Goal: Contribute content: Contribute content

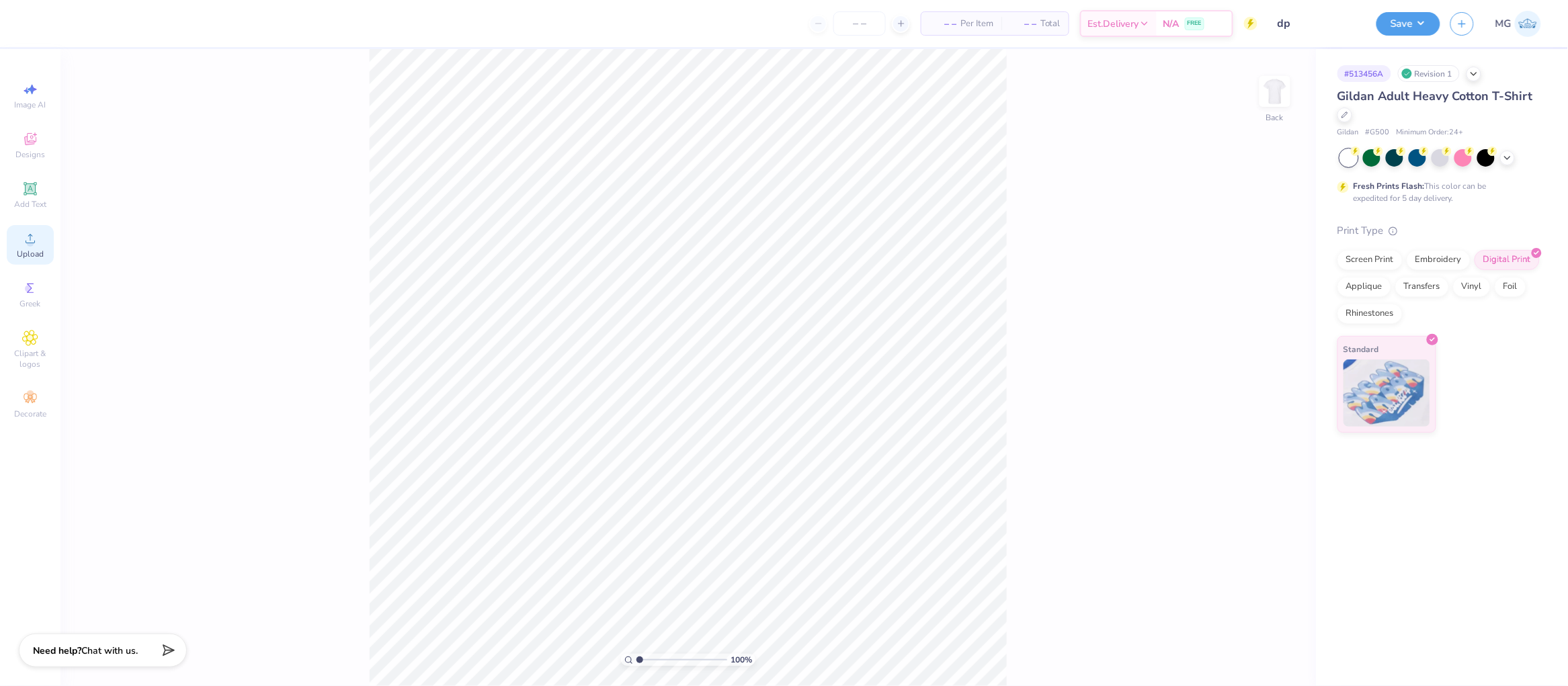
click at [28, 243] on circle at bounding box center [29, 243] width 8 height 8
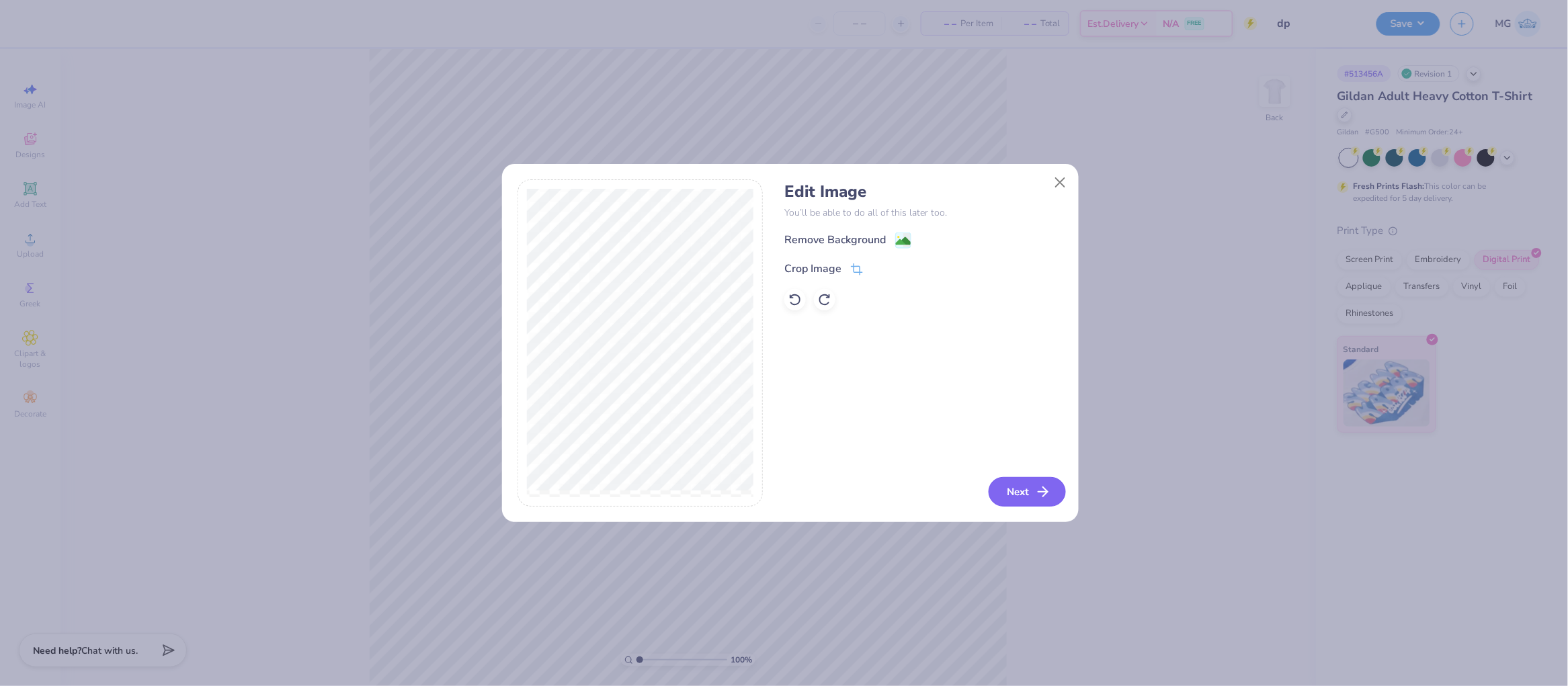
click at [1027, 492] on button "Next" at bounding box center [1027, 492] width 77 height 29
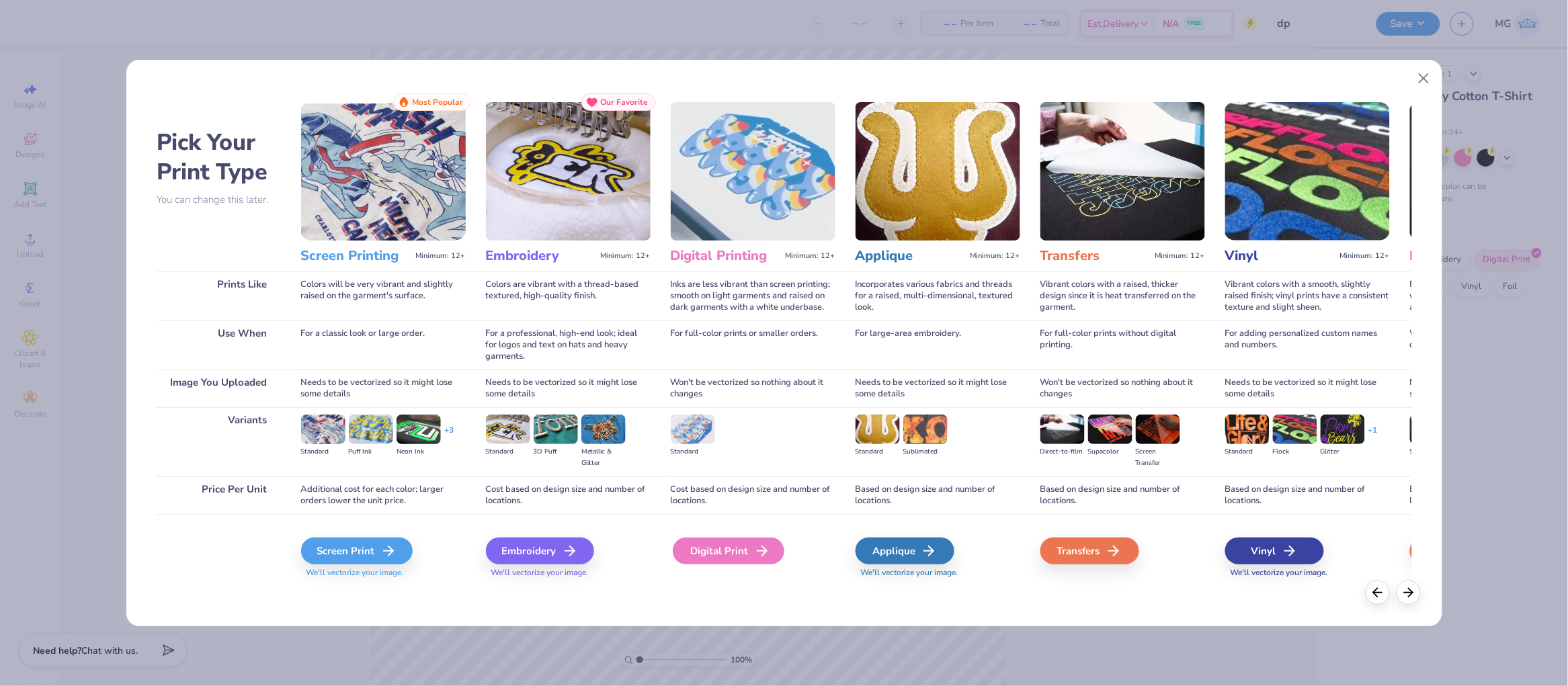
click at [722, 553] on div "Digital Print" at bounding box center [728, 551] width 111 height 27
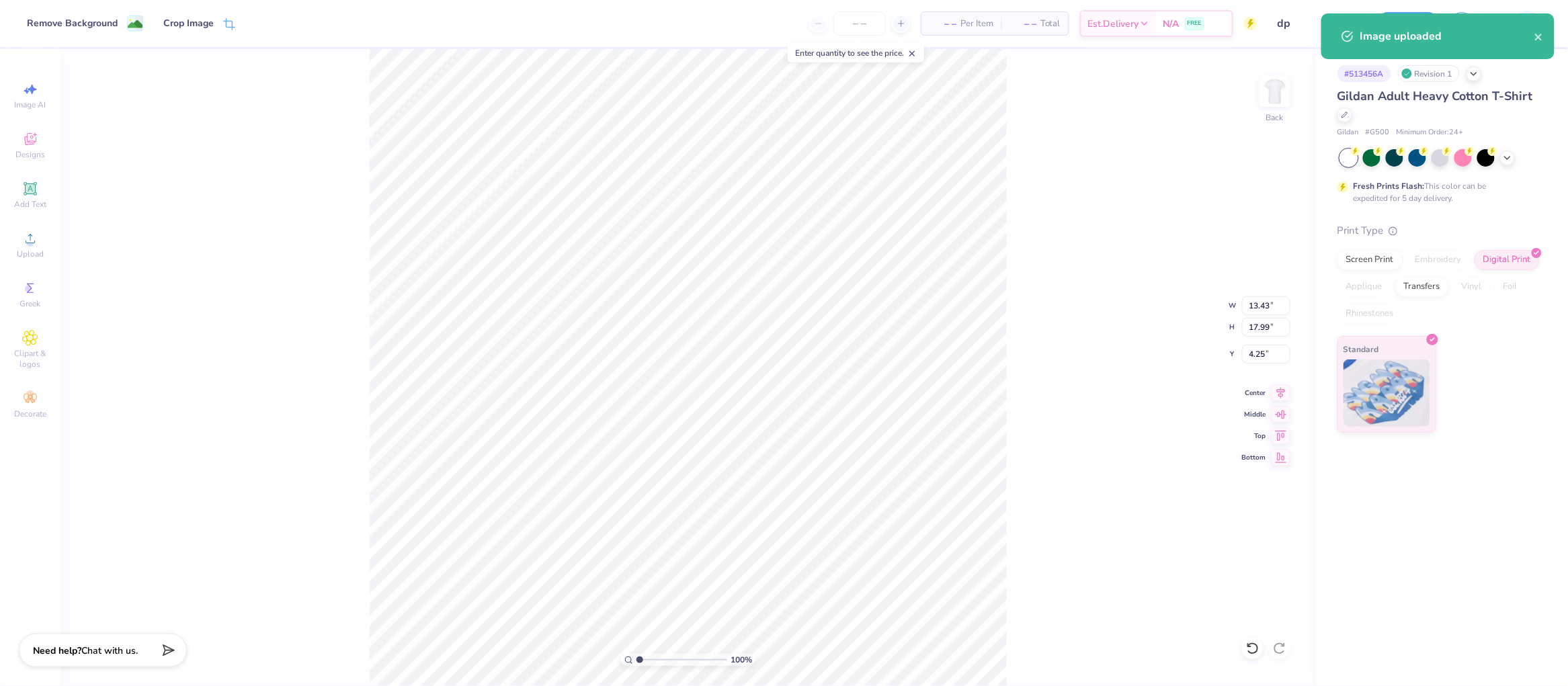
type input "1.06"
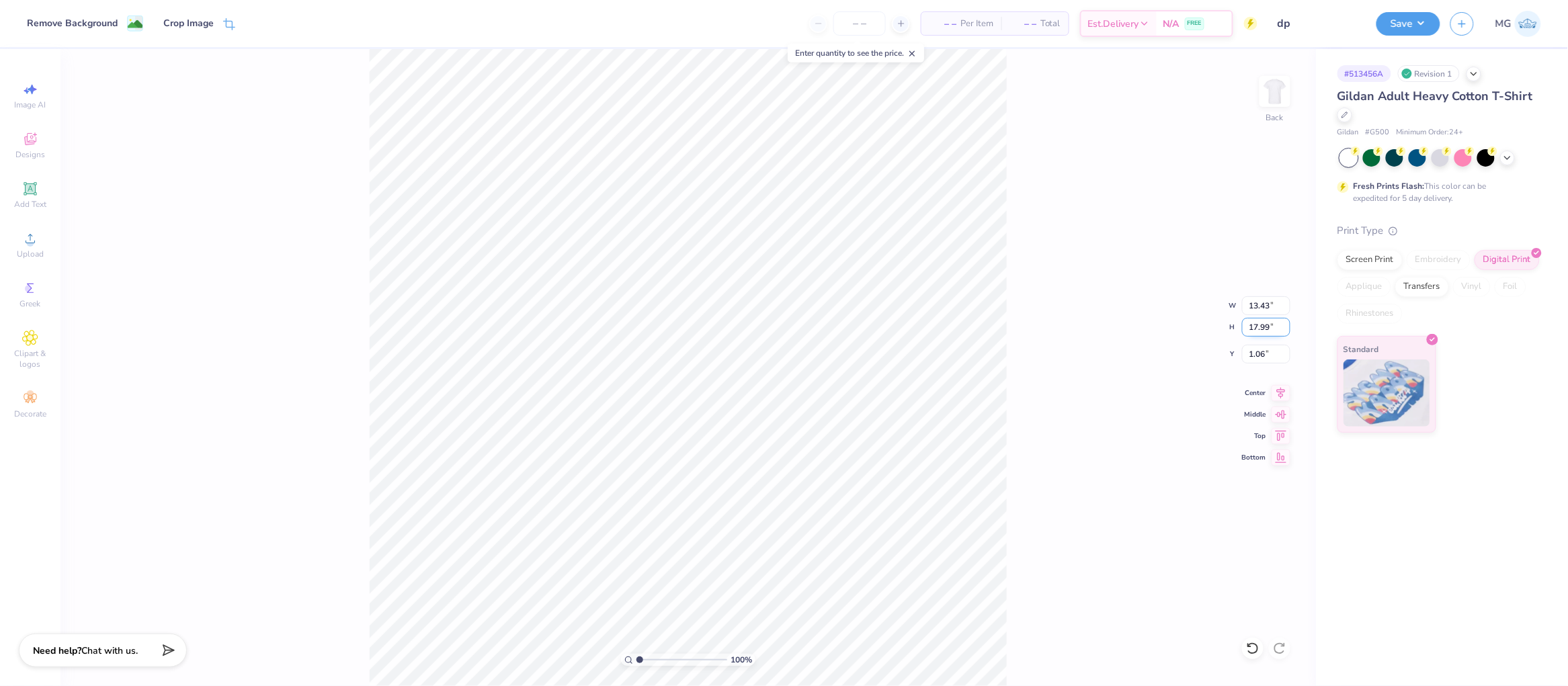
click at [1270, 324] on input "17.99" at bounding box center [1266, 327] width 48 height 19
type input "13.00"
type input "9.70"
type input "3.56"
click at [1283, 391] on icon at bounding box center [1280, 391] width 19 height 16
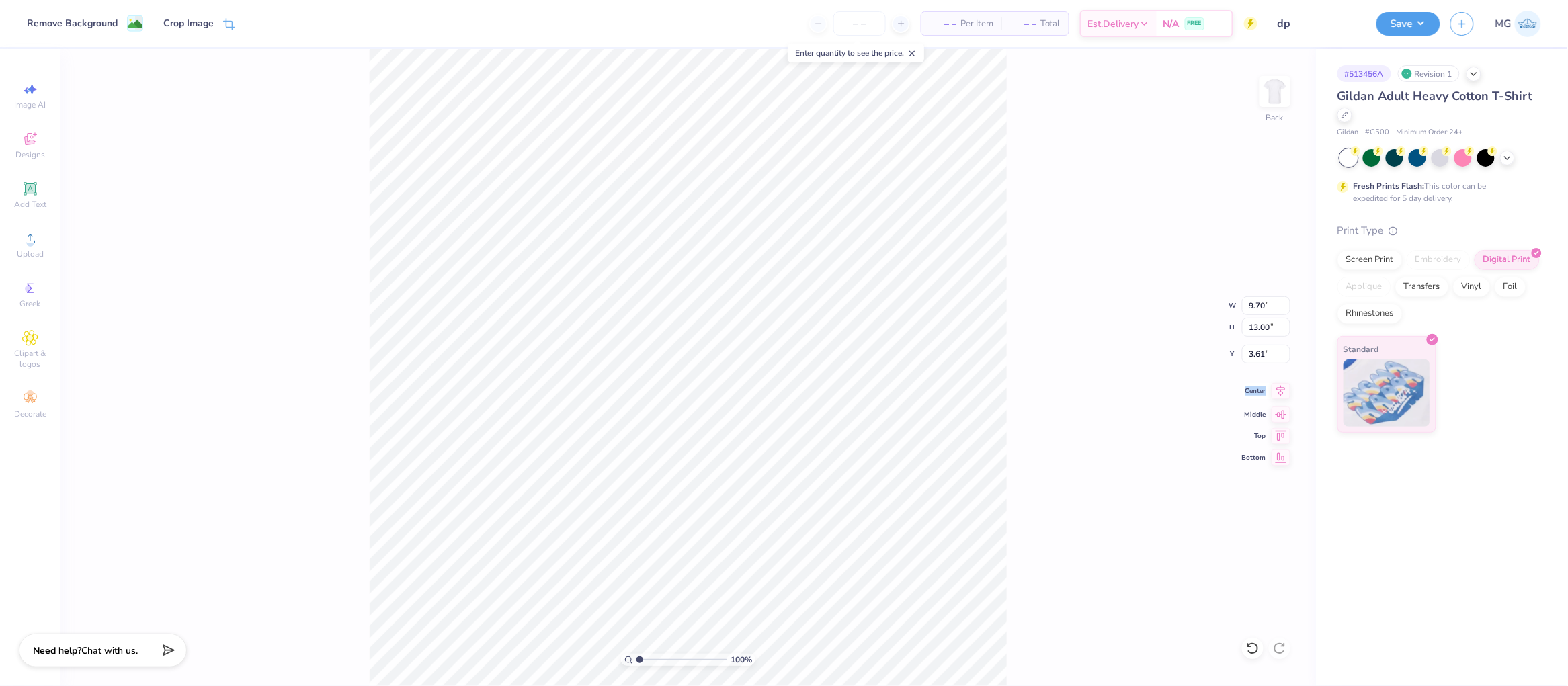
click at [1283, 391] on icon at bounding box center [1280, 391] width 19 height 16
click at [1266, 358] on input "3.61" at bounding box center [1266, 354] width 48 height 19
type input "3.00"
click at [1060, 350] on div "100 % Back W 9.70 9.70 " H 13.00 13.00 " Y 3.00 3.00 " Center Middle Top Bottom" at bounding box center [688, 368] width 1255 height 638
click at [1258, 326] on input "13.00" at bounding box center [1266, 327] width 48 height 19
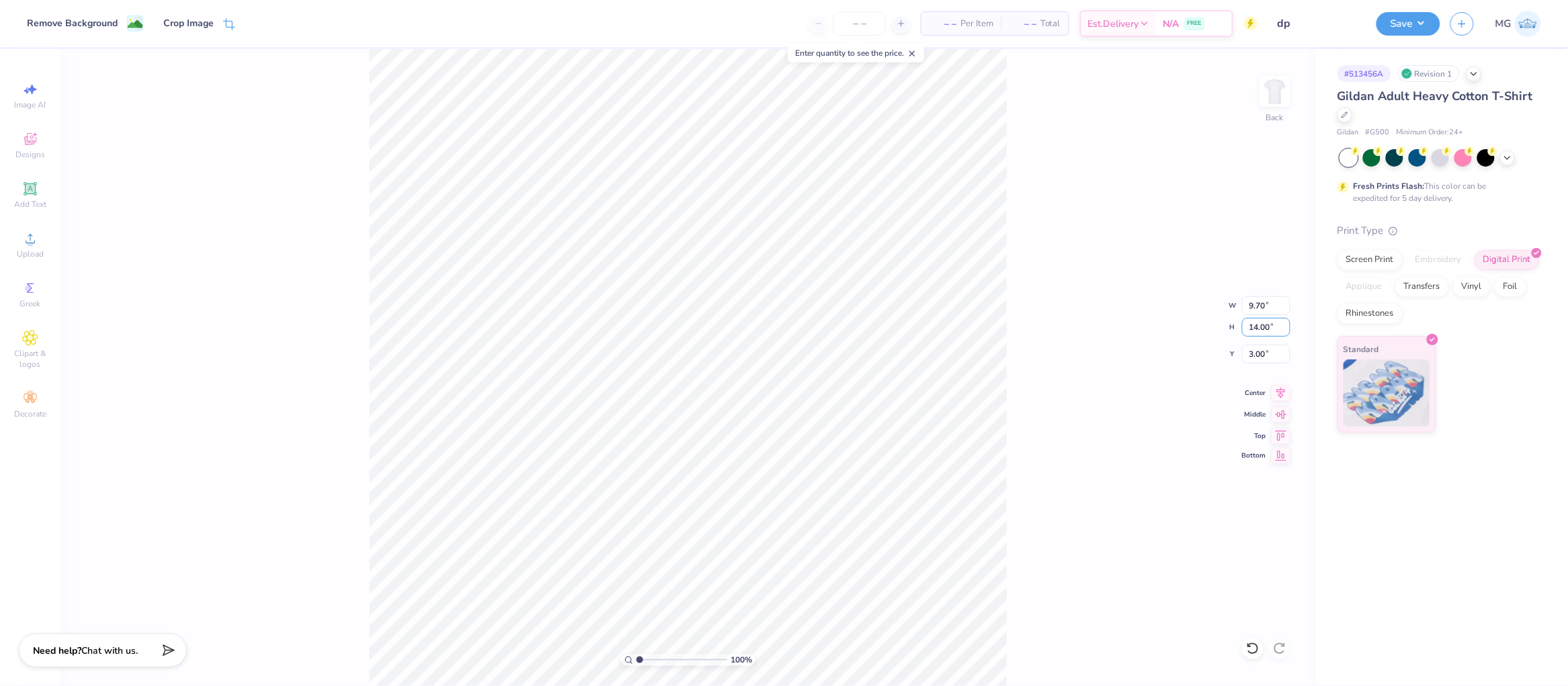
type input "14.00"
type input "10.45"
type input "2.50"
click at [1010, 351] on div "100 % Back W 10.45 10.45 " H 14.00 14.00 " Y 2.50 2.50 " Center Middle Top Bott…" at bounding box center [688, 368] width 1255 height 638
click at [1287, 388] on icon at bounding box center [1280, 391] width 19 height 16
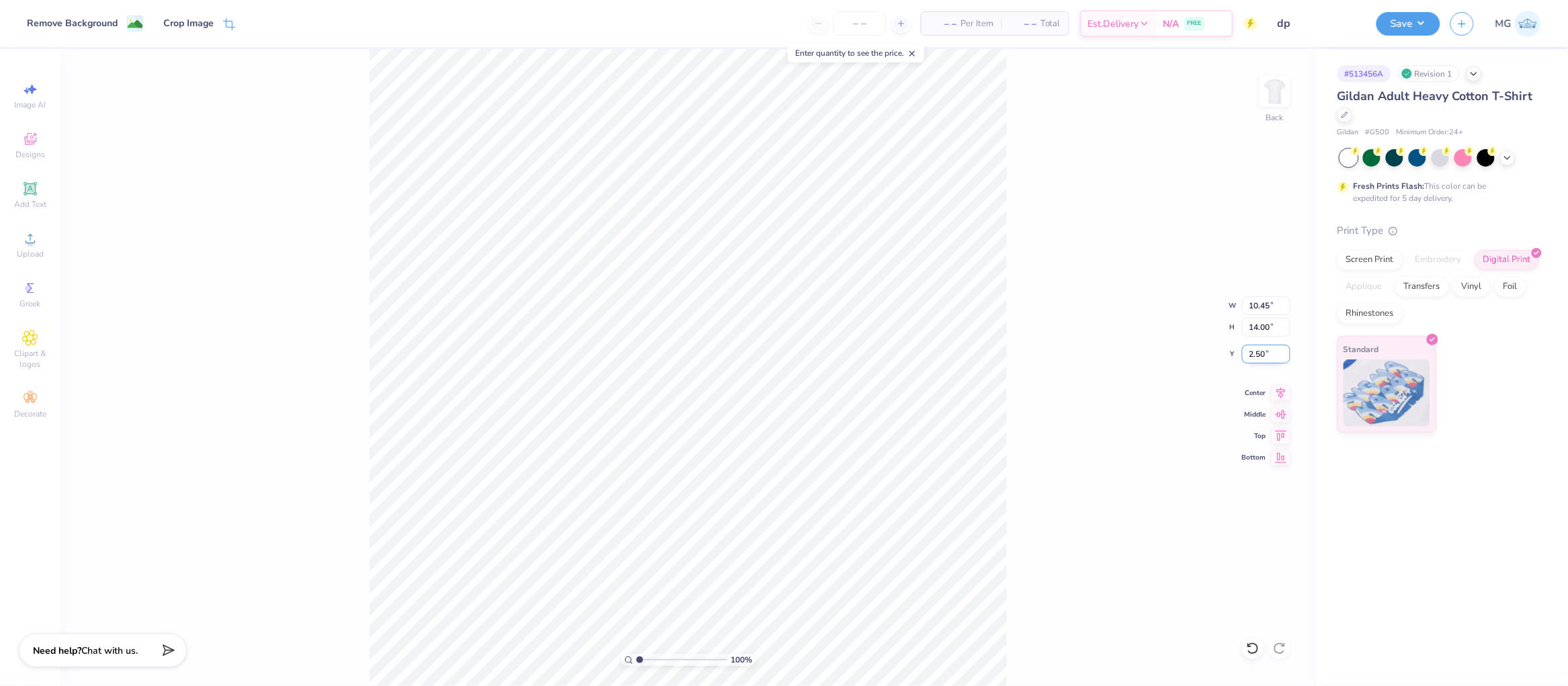
click at [1264, 348] on input "2.50" at bounding box center [1266, 354] width 48 height 19
type input "2"
type input "3.00"
click at [1080, 377] on div "100 % Back W 10.45 10.45 " H 14.00 14.00 " Y 3.00 3.00 " Center Middle Top Bott…" at bounding box center [688, 368] width 1255 height 638
click at [1278, 396] on icon at bounding box center [1280, 391] width 19 height 16
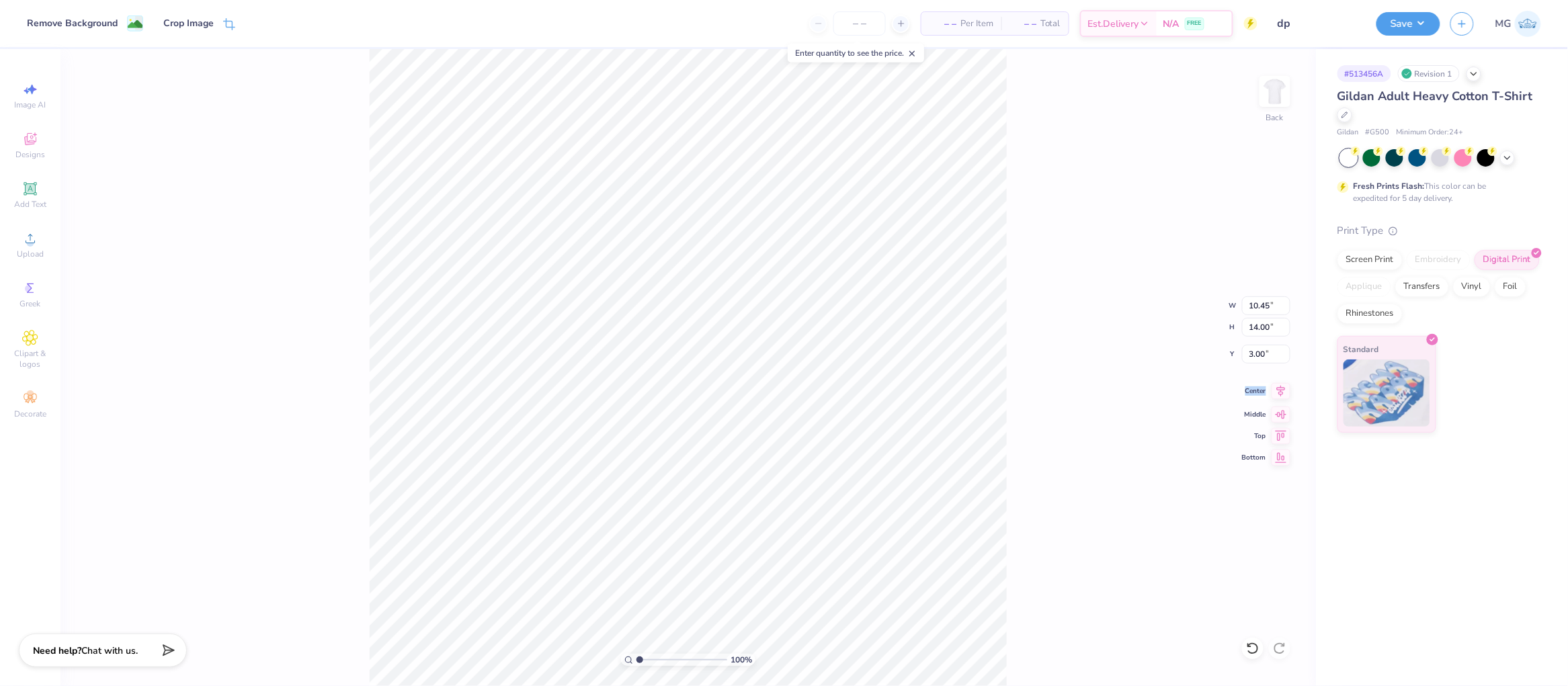
click at [1278, 395] on icon at bounding box center [1280, 391] width 19 height 16
click at [1015, 282] on div "100 % Back W 10.45 10.45 " H 14.00 14.00 " Y 3.00 3.00 " Center Middle Top Bott…" at bounding box center [688, 368] width 1255 height 638
click at [1400, 14] on button "Save" at bounding box center [1408, 22] width 64 height 24
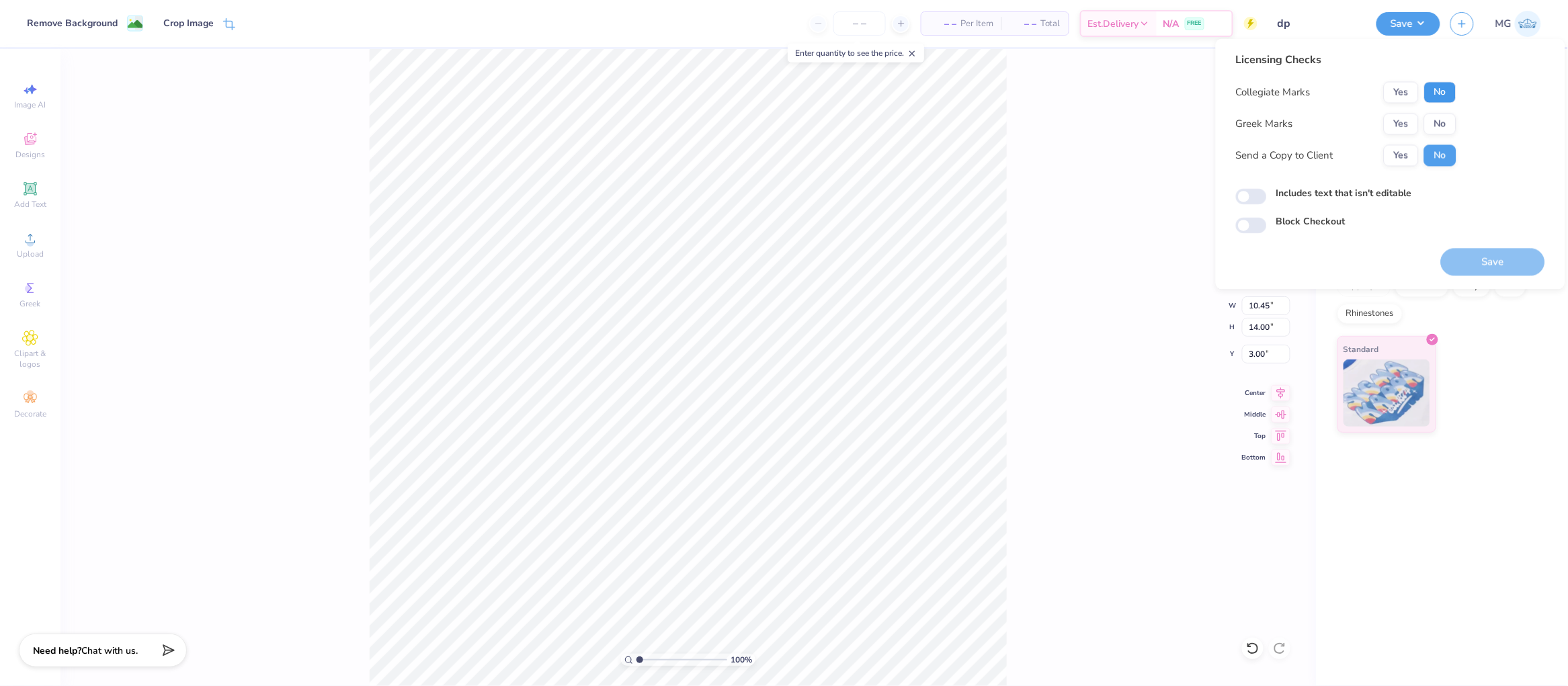
click at [1433, 83] on button "No" at bounding box center [1440, 93] width 32 height 22
click at [1403, 116] on button "Yes" at bounding box center [1401, 124] width 35 height 22
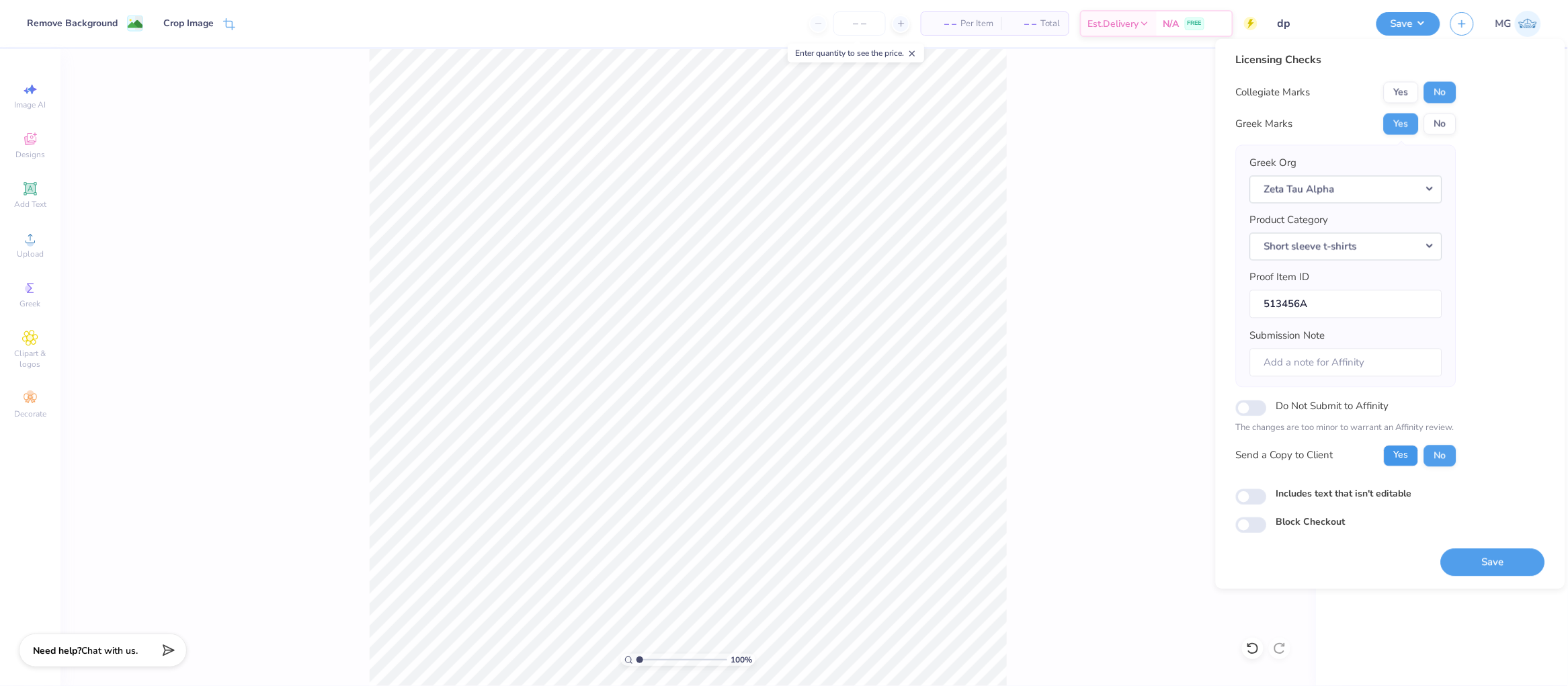
click at [1408, 456] on button "Yes" at bounding box center [1401, 455] width 35 height 22
click at [1245, 498] on input "Includes text that isn't editable" at bounding box center [1251, 497] width 31 height 16
checkbox input "true"
click at [1475, 561] on button "Save" at bounding box center [1493, 562] width 104 height 27
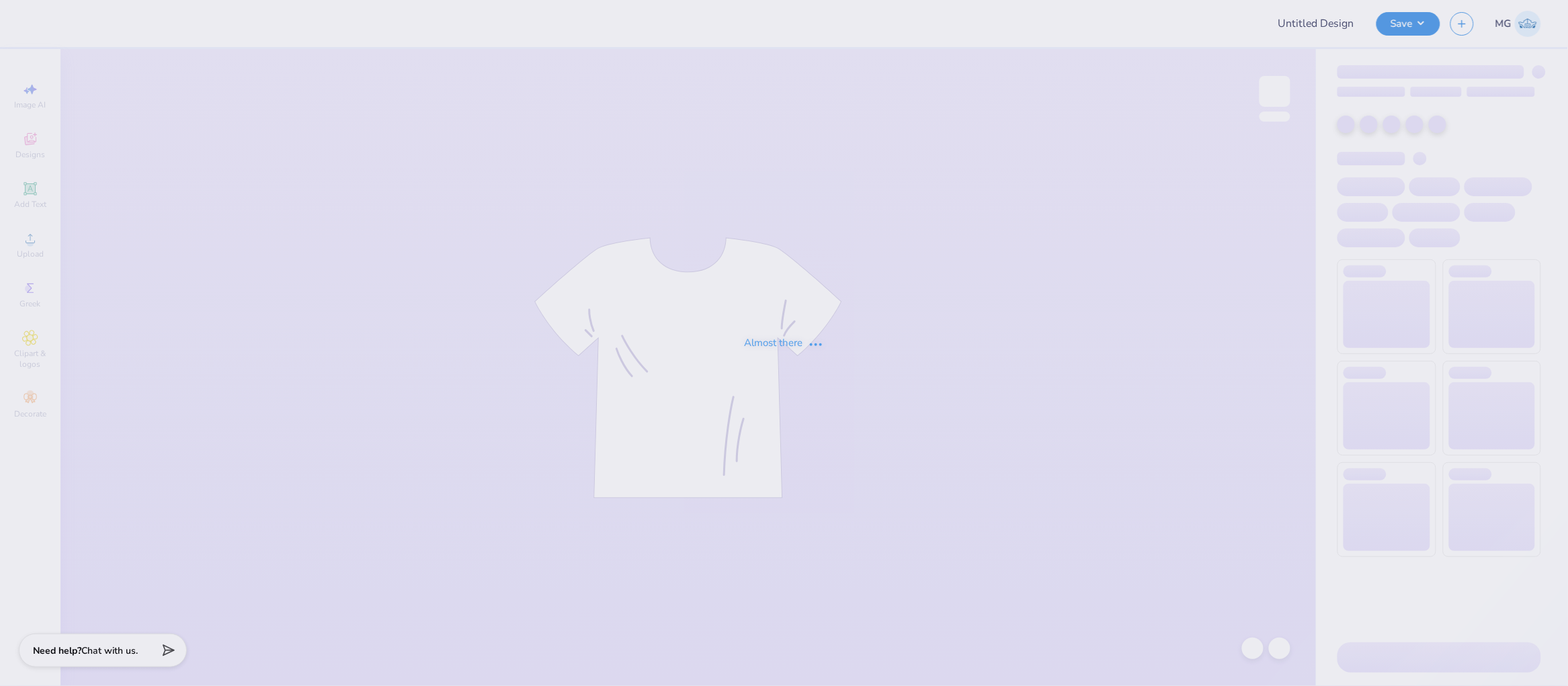
type input "dp"
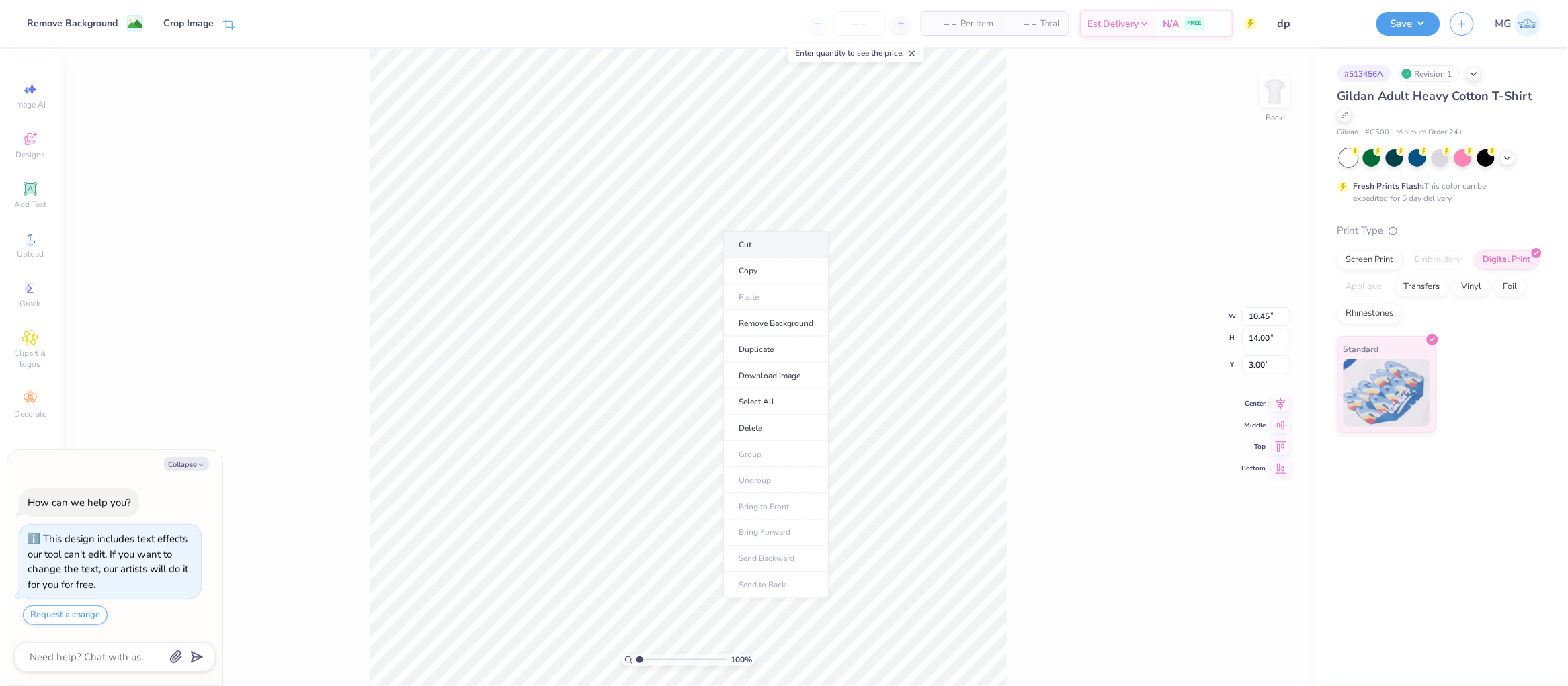
click at [776, 247] on li "Cut" at bounding box center [776, 245] width 105 height 27
click at [1270, 96] on img at bounding box center [1275, 91] width 54 height 54
type textarea "x"
click at [1267, 353] on input "4.76" at bounding box center [1266, 354] width 48 height 19
type input "4"
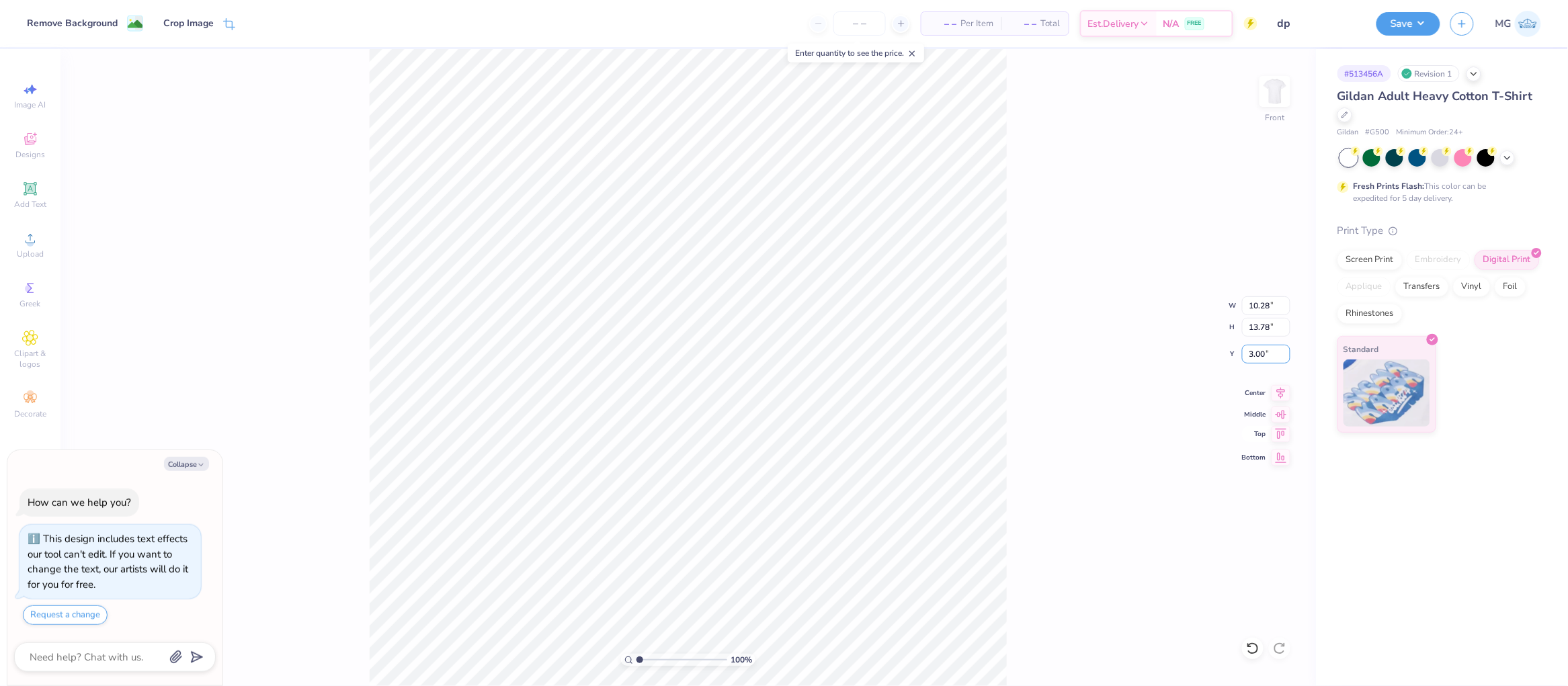
type input "3.00"
type textarea "x"
click at [1268, 328] on input "13.78" at bounding box center [1266, 327] width 48 height 19
click at [1271, 331] on input "13.78" at bounding box center [1266, 327] width 48 height 19
type input "13.50"
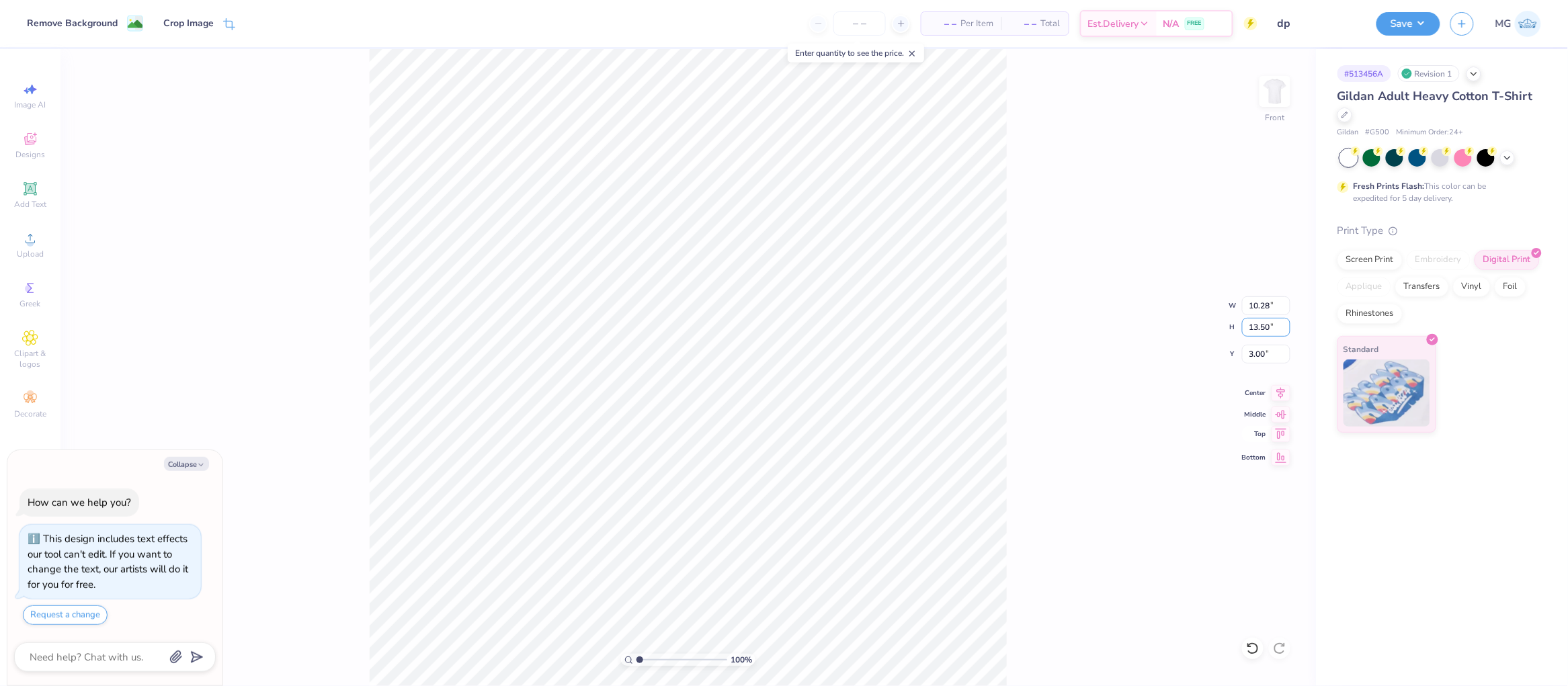
type textarea "x"
type input "10.07"
drag, startPoint x: 1264, startPoint y: 359, endPoint x: 1265, endPoint y: 368, distance: 9.1
click at [1264, 359] on input "3.14" at bounding box center [1266, 354] width 48 height 19
type input "3.00"
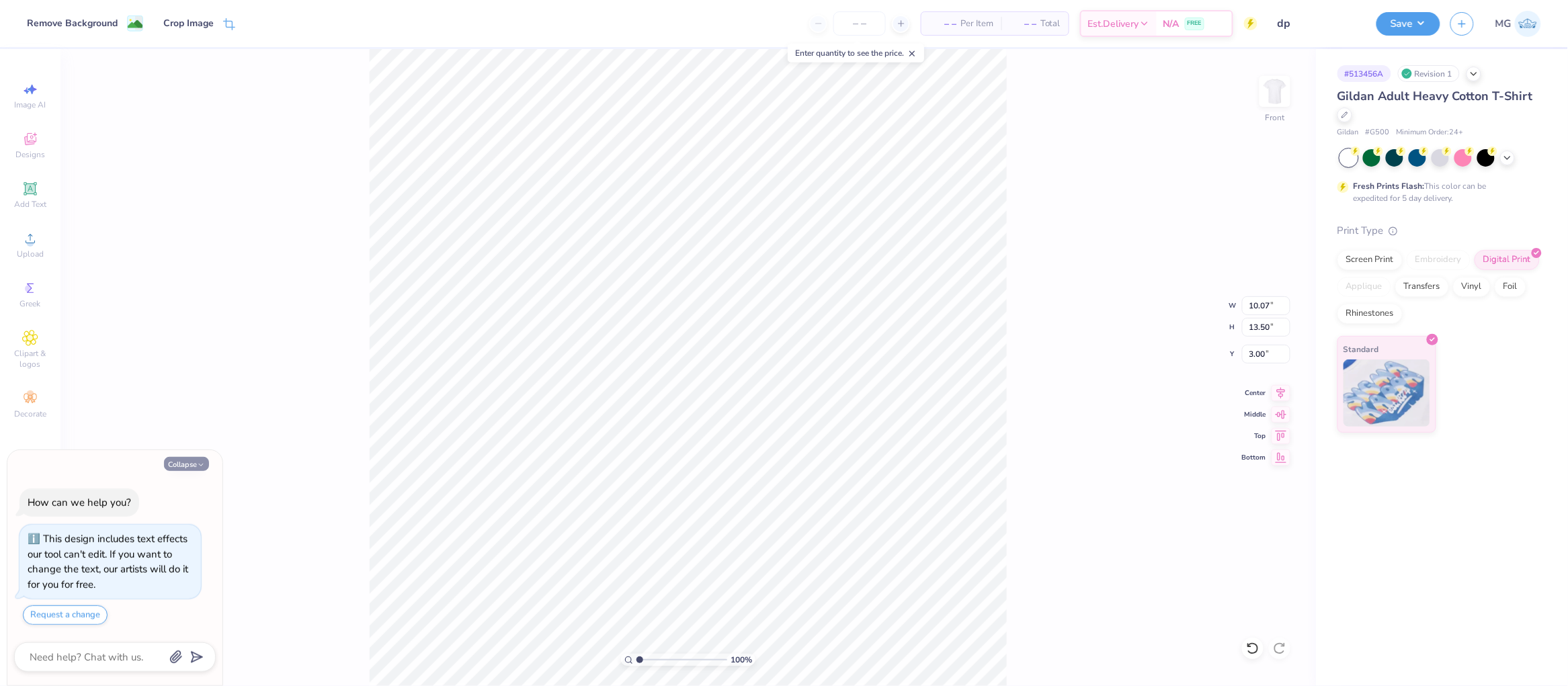
click at [197, 464] on icon "button" at bounding box center [201, 465] width 8 height 8
type textarea "x"
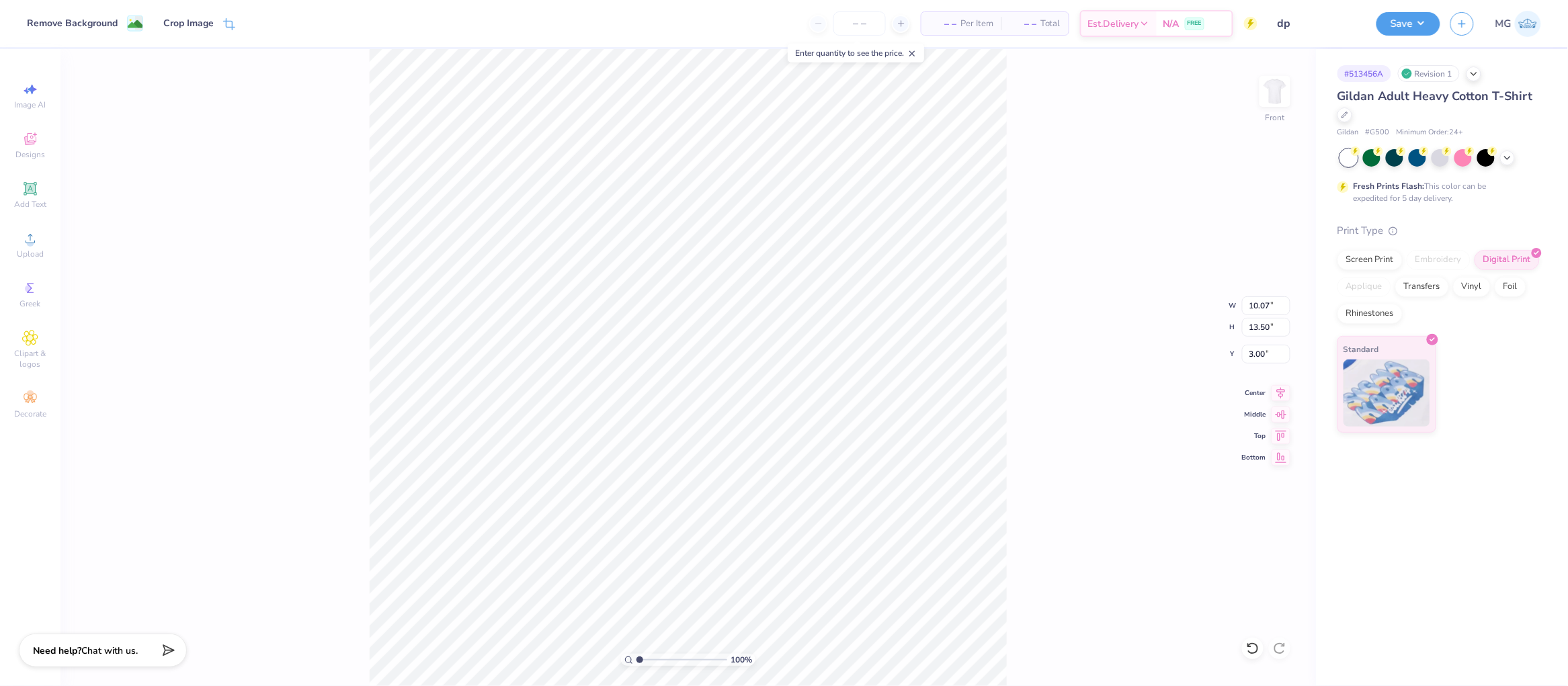
click at [1022, 372] on div "100 % Front W 10.07 10.07 " H 13.50 13.50 " Y 3.00 3.00 " Center Middle Top Bot…" at bounding box center [688, 368] width 1255 height 638
click at [1419, 17] on button "Save" at bounding box center [1408, 22] width 64 height 24
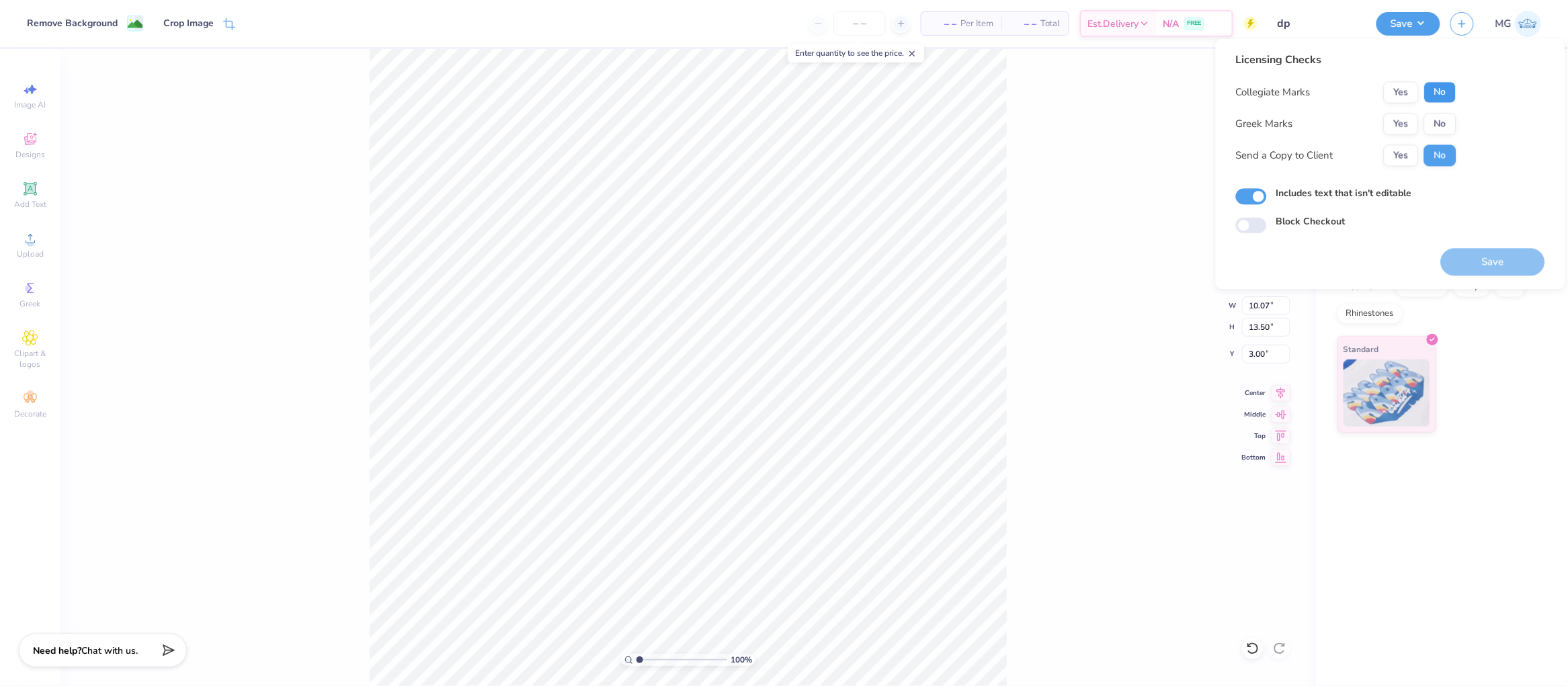
click at [1444, 95] on button "No" at bounding box center [1440, 93] width 32 height 22
click at [1410, 121] on button "Yes" at bounding box center [1401, 124] width 35 height 22
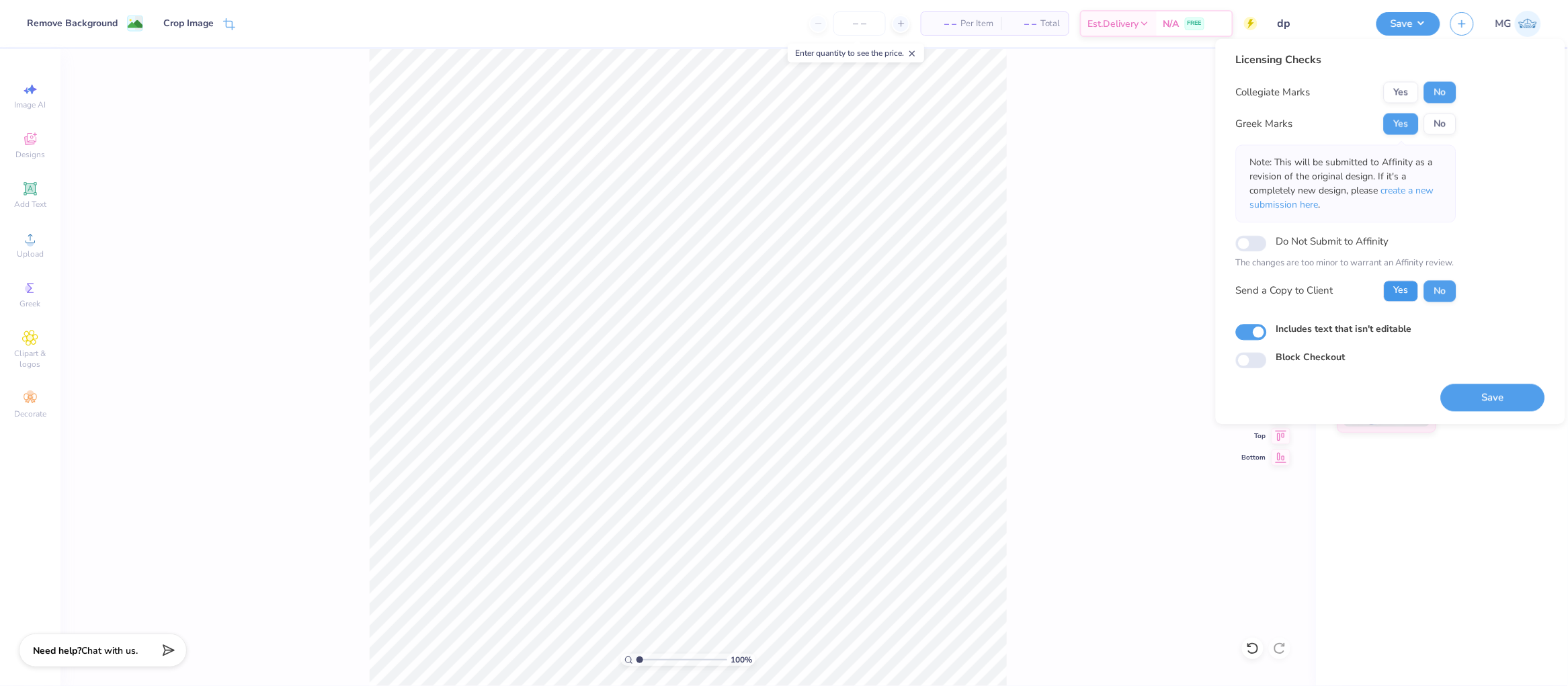
click at [1404, 284] on button "Yes" at bounding box center [1401, 291] width 35 height 22
click at [1501, 396] on button "Save" at bounding box center [1493, 397] width 104 height 27
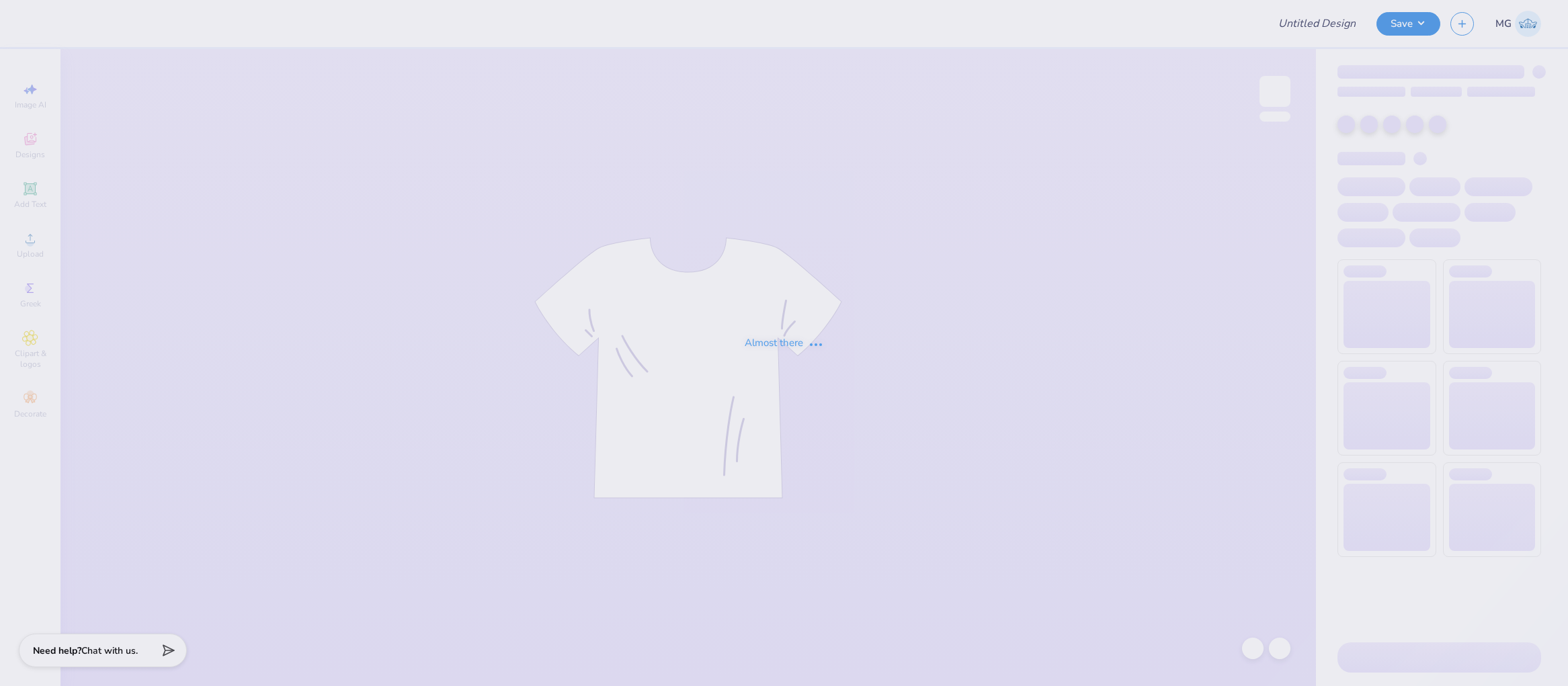
type input "hoi volunteer day"
